Goal: Transaction & Acquisition: Purchase product/service

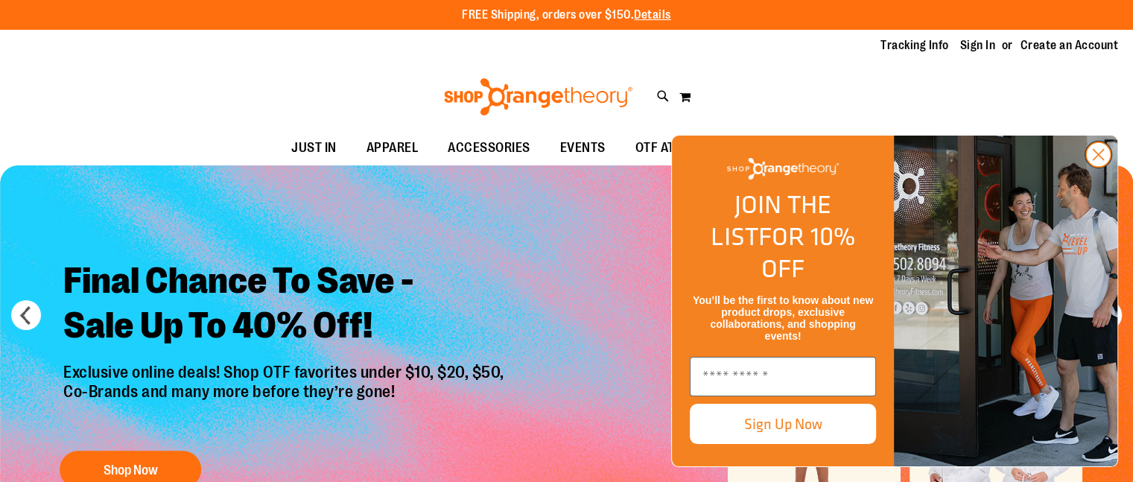
click at [1094, 167] on circle "Close dialog" at bounding box center [1098, 154] width 25 height 25
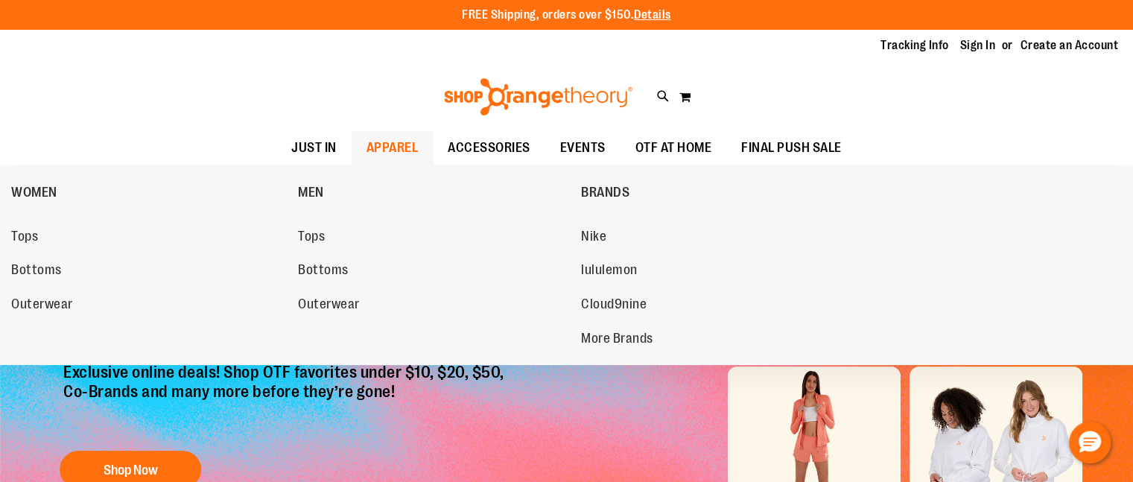
click at [387, 148] on span "APPAREL" at bounding box center [393, 148] width 52 height 34
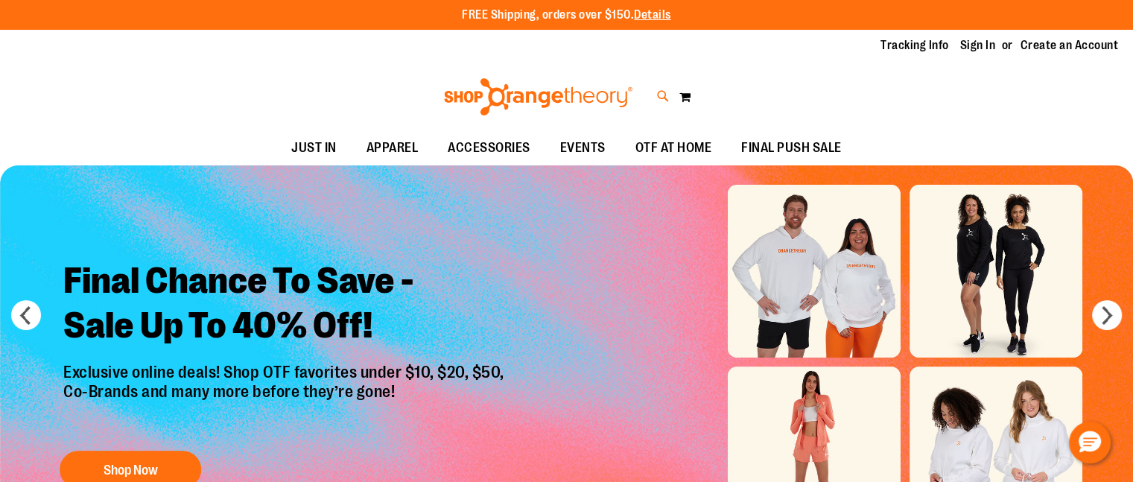
click at [664, 97] on icon at bounding box center [663, 96] width 13 height 17
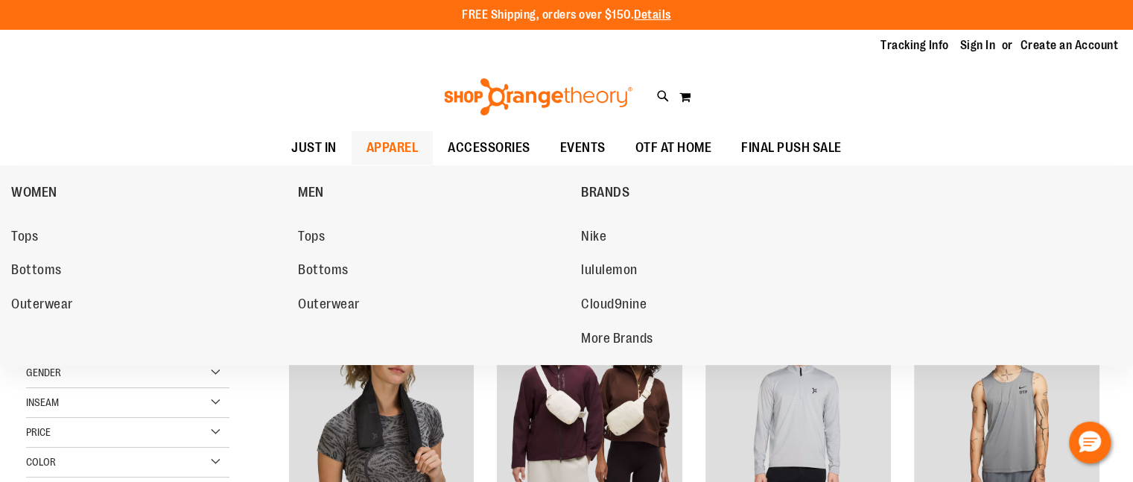
click at [402, 150] on span "APPAREL" at bounding box center [393, 148] width 52 height 34
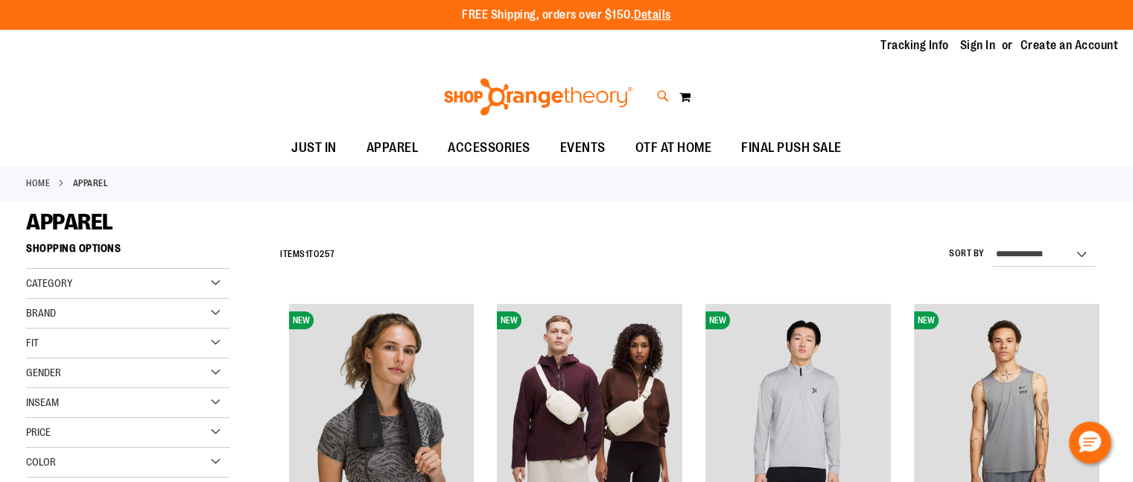
click at [663, 98] on icon at bounding box center [663, 96] width 13 height 17
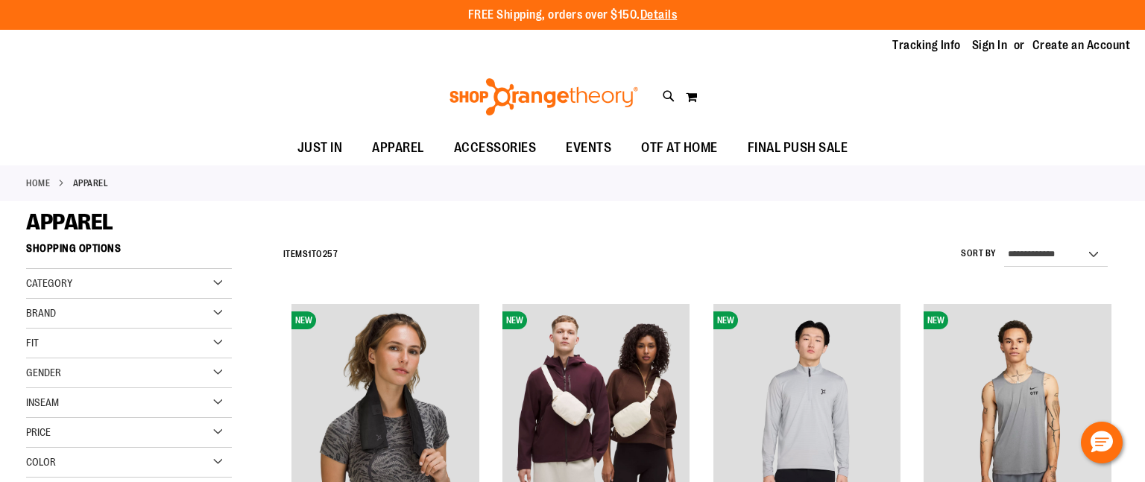
click at [328, 183] on span "$12.99" at bounding box center [365, 189] width 292 height 15
type input "****"
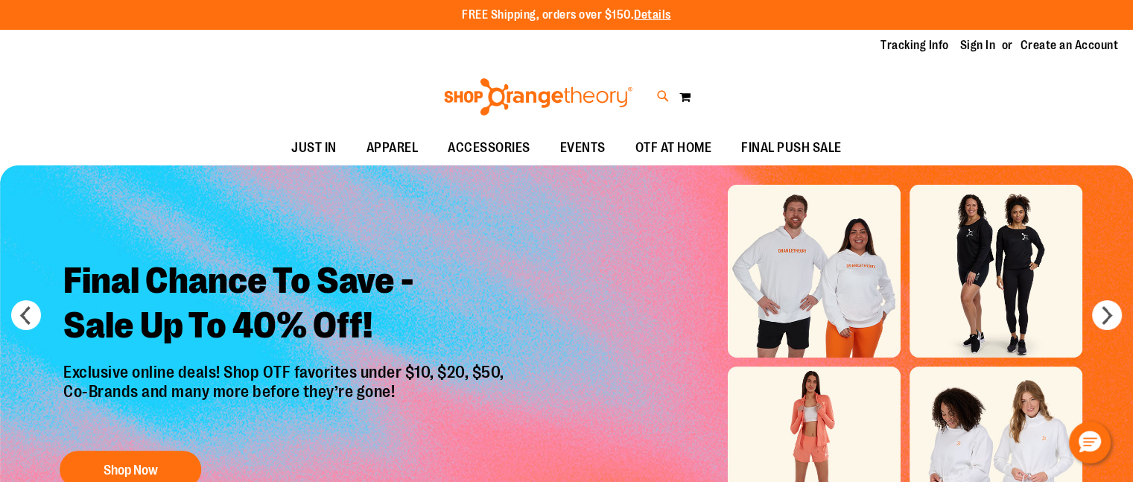
click at [659, 92] on icon at bounding box center [663, 96] width 13 height 17
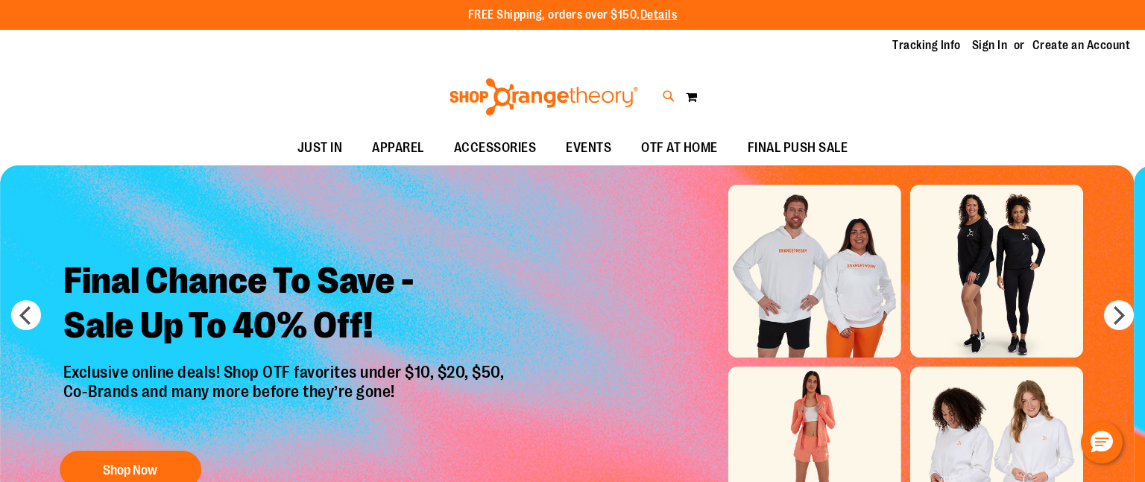
click at [659, 92] on input "Search" at bounding box center [572, 84] width 906 height 49
type input "*******"
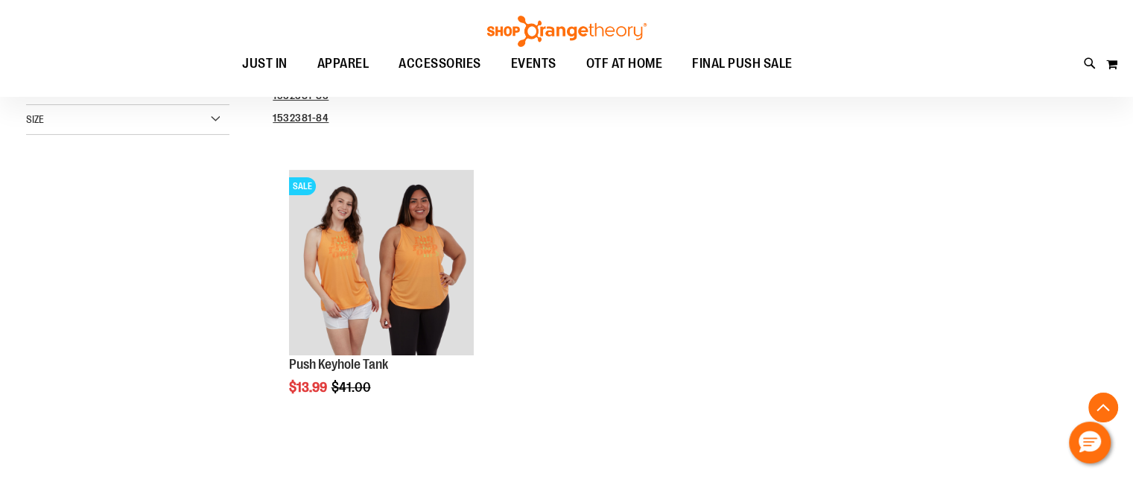
scroll to position [286, 0]
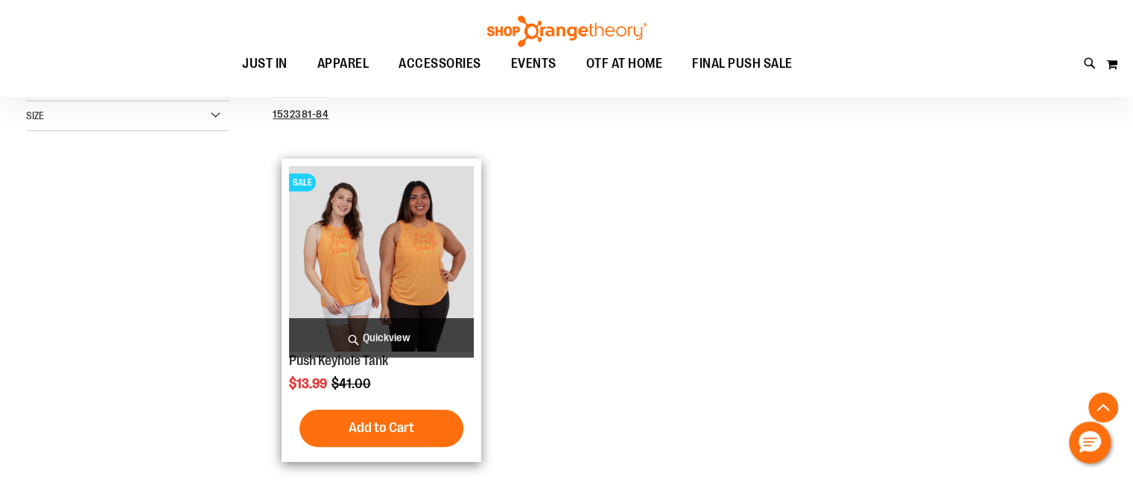
click at [390, 288] on img "product" at bounding box center [382, 259] width 186 height 186
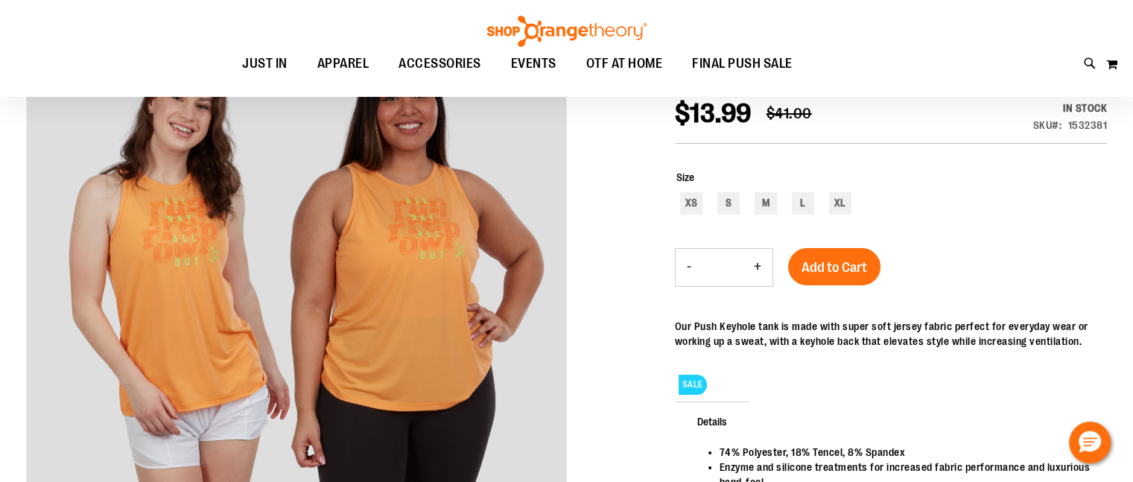
scroll to position [210, 0]
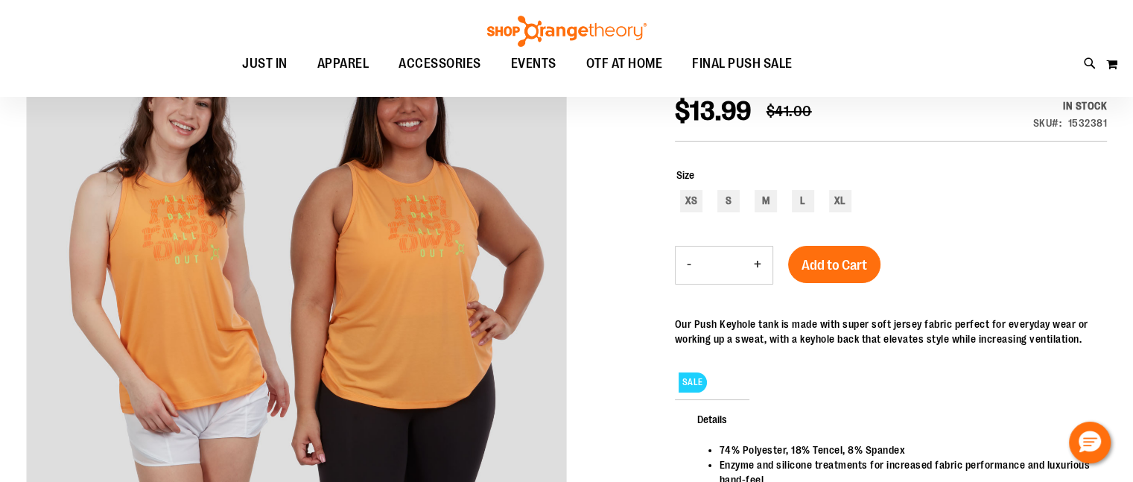
click at [72, 45] on div "Toggle Nav Search Popular Suggestions Advanced Search" at bounding box center [566, 48] width 1133 height 97
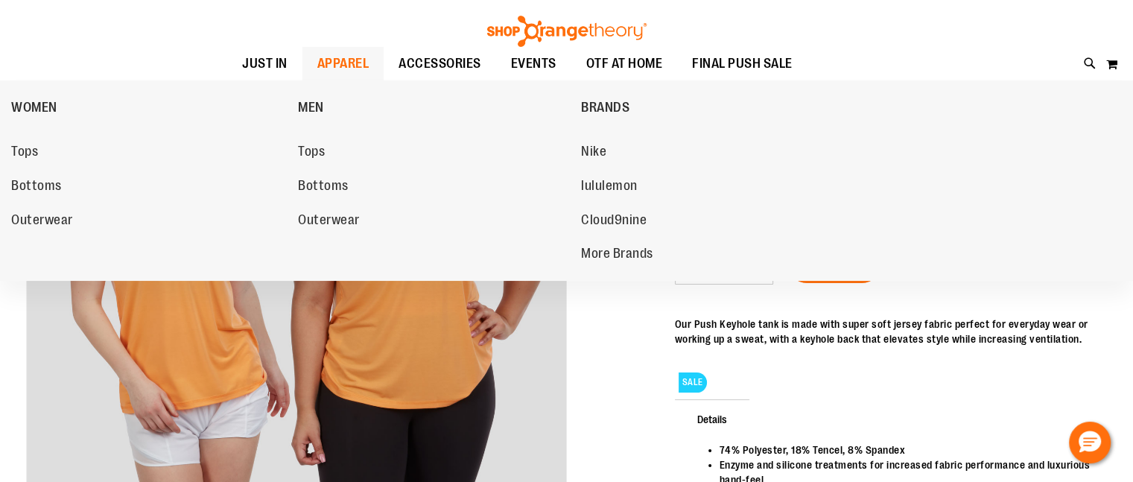
click at [323, 57] on span "APPAREL" at bounding box center [343, 64] width 52 height 34
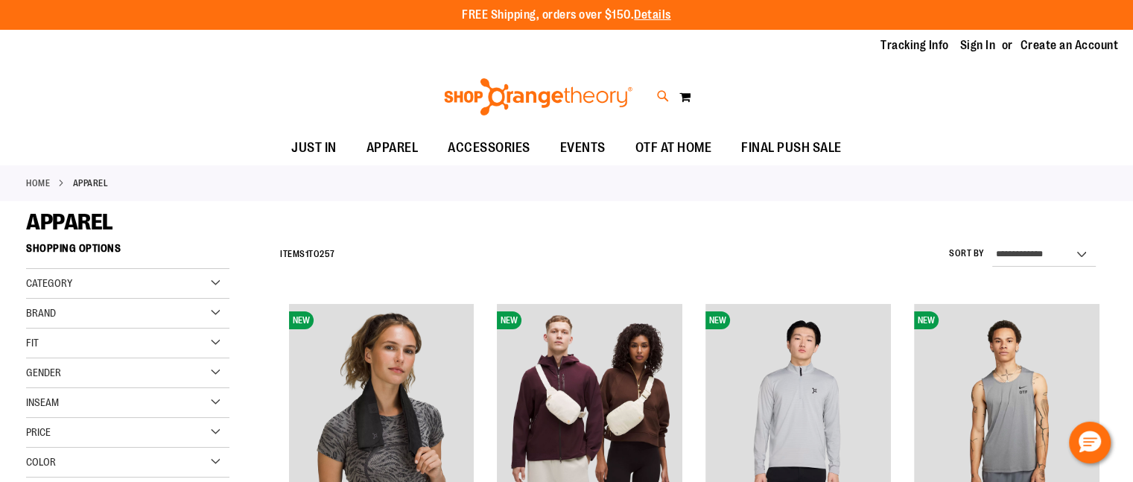
click at [658, 91] on icon at bounding box center [663, 96] width 13 height 17
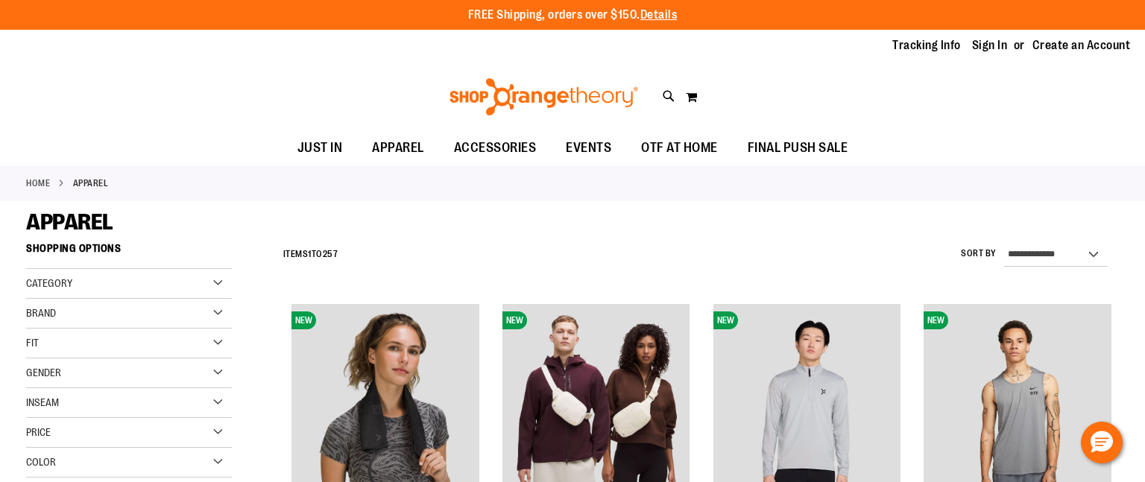
click at [405, 73] on input "Search" at bounding box center [572, 84] width 906 height 49
type input "*******"
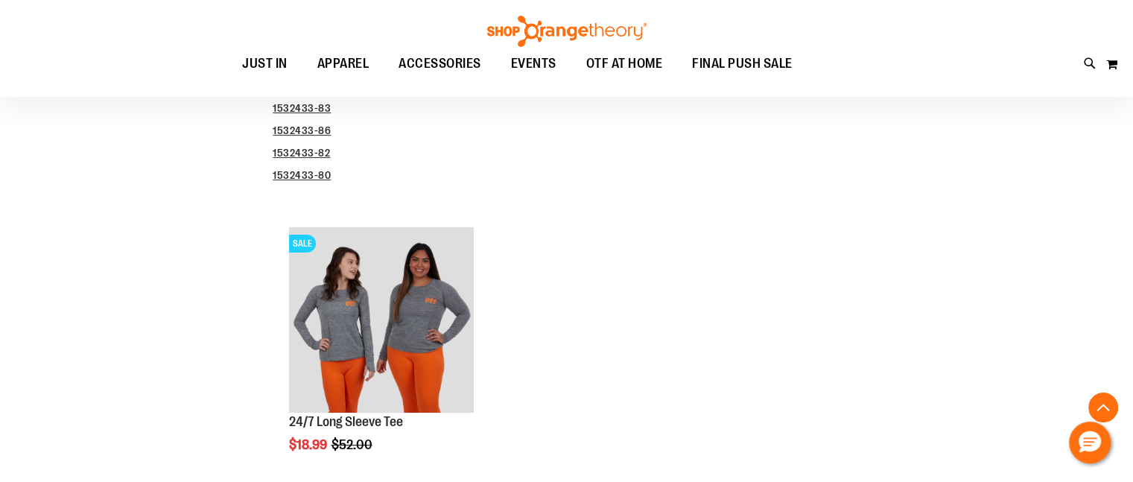
scroll to position [383, 0]
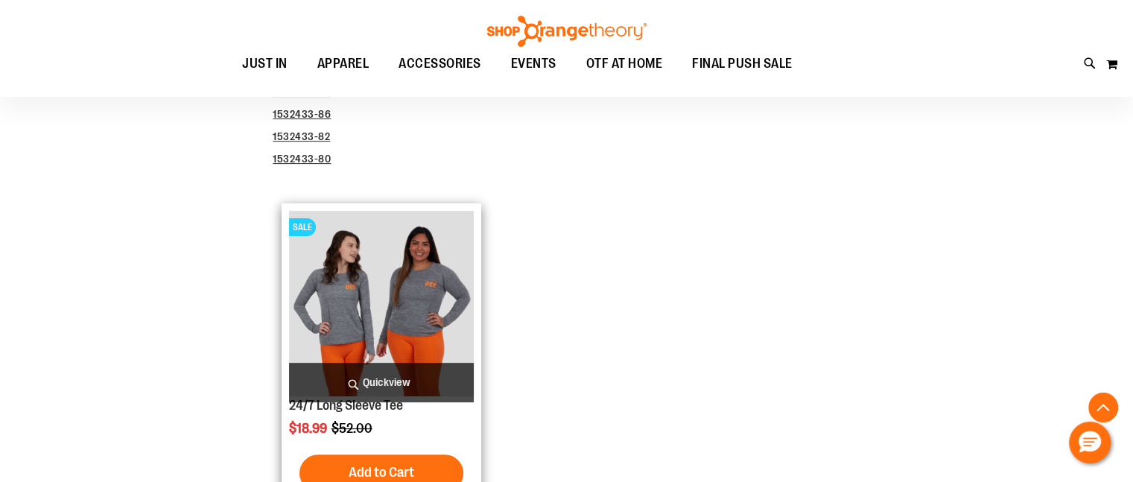
click at [400, 288] on img "product" at bounding box center [382, 304] width 186 height 186
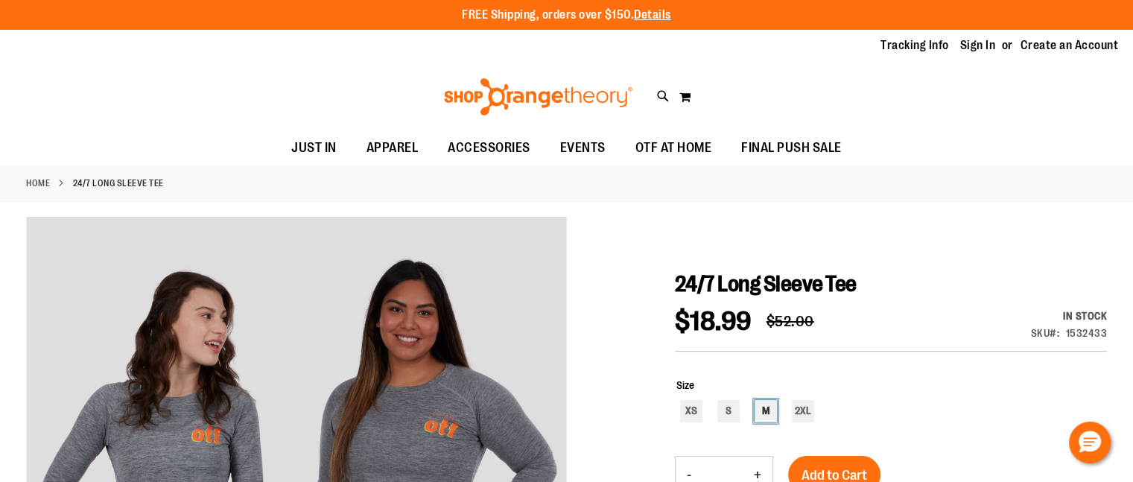
click at [768, 412] on div "M" at bounding box center [766, 411] width 22 height 22
type input "***"
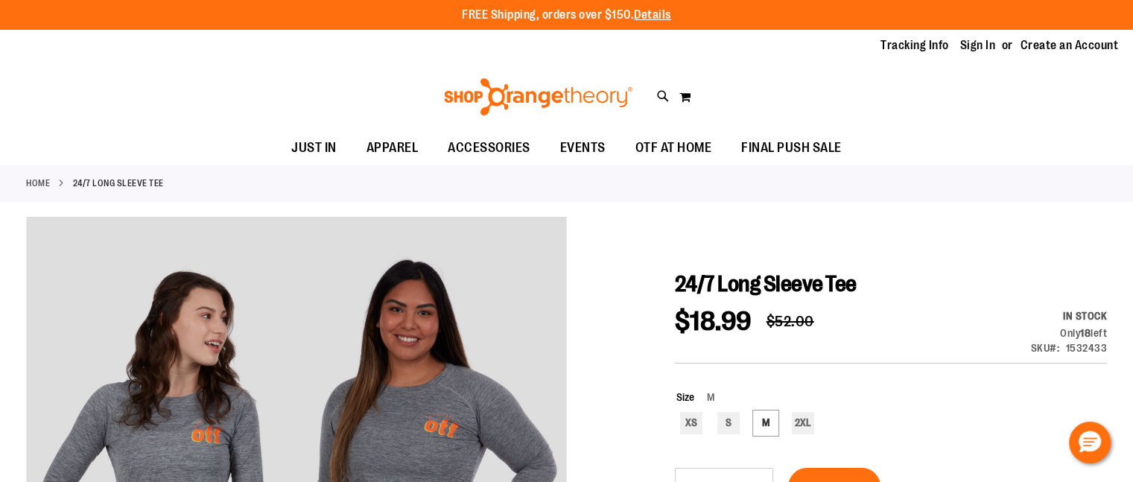
click at [655, 89] on div "Toggle Nav Search Popular Suggestions Advanced Search" at bounding box center [566, 97] width 1133 height 69
click at [665, 100] on icon at bounding box center [663, 96] width 13 height 17
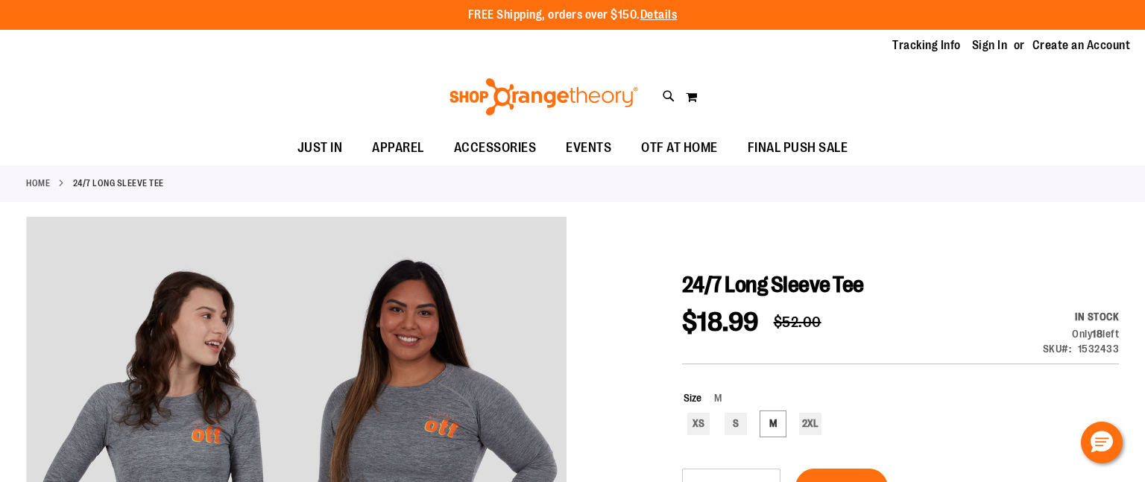
click at [233, 175] on span "Mock Funnel Neck 365 Fleece Hoodie" at bounding box center [305, 171] width 172 height 12
type input "**********"
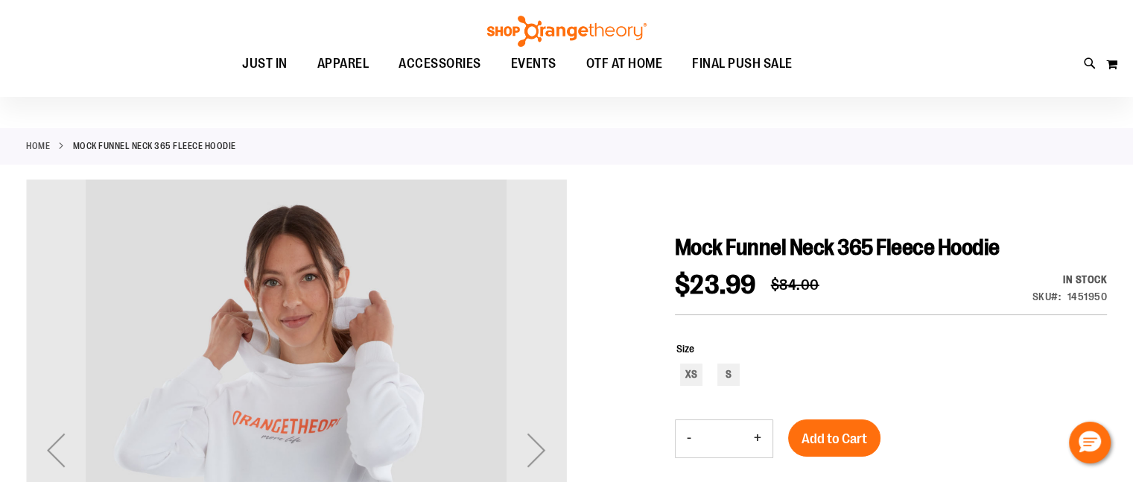
scroll to position [30, 0]
